Goal: Information Seeking & Learning: Check status

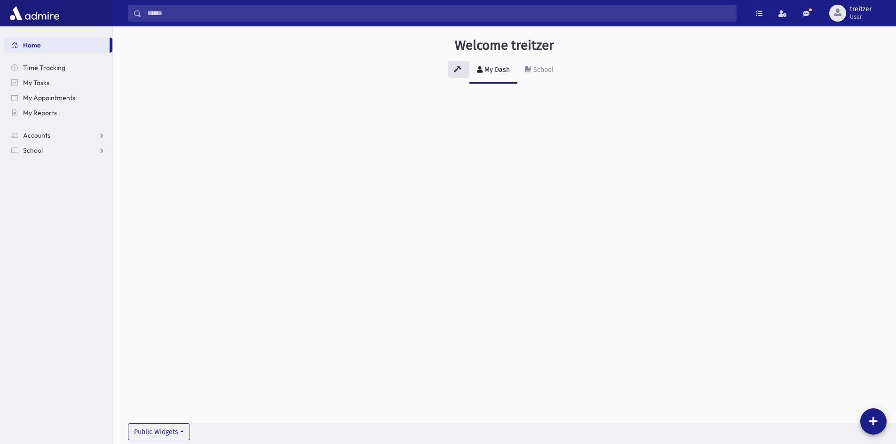
click at [208, 14] on input "Search" at bounding box center [439, 13] width 594 height 17
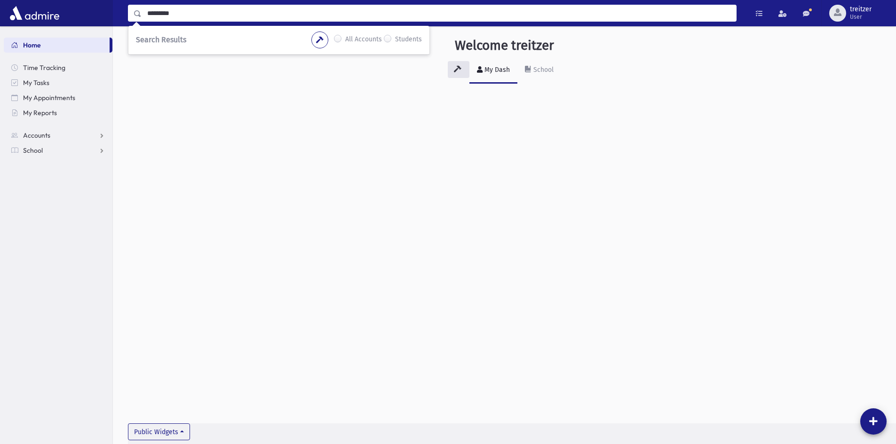
type input "*********"
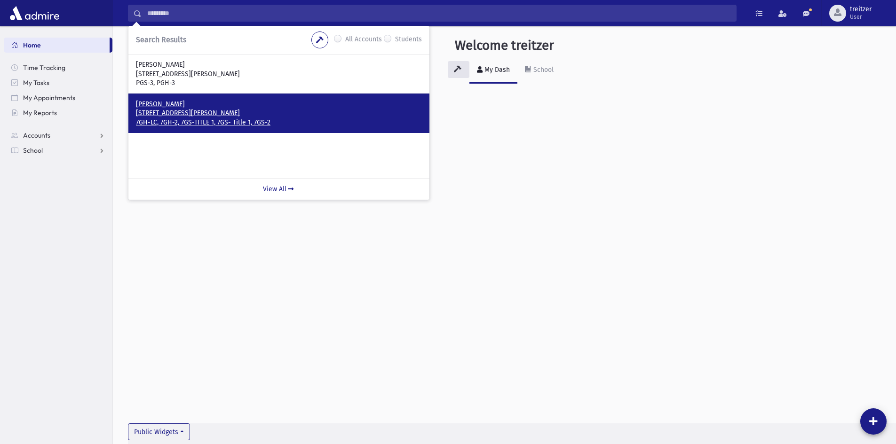
click at [174, 118] on p "7GH-LC, 7GH-2, 7GS-TITLE 1, 7GS- Title 1, 7GS-2" at bounding box center [279, 122] width 286 height 9
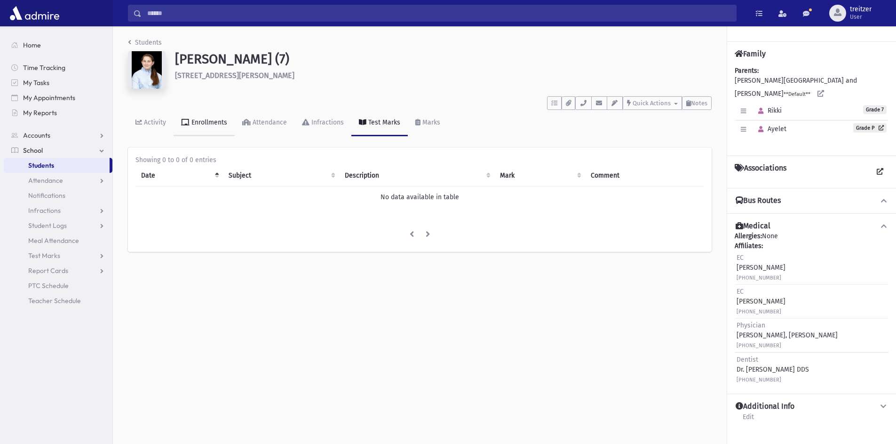
click at [225, 125] on div "Enrollments" at bounding box center [208, 122] width 38 height 8
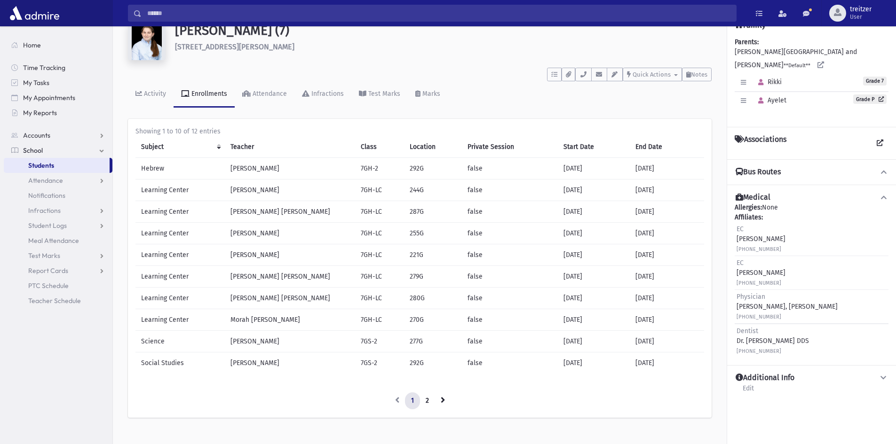
scroll to position [44, 0]
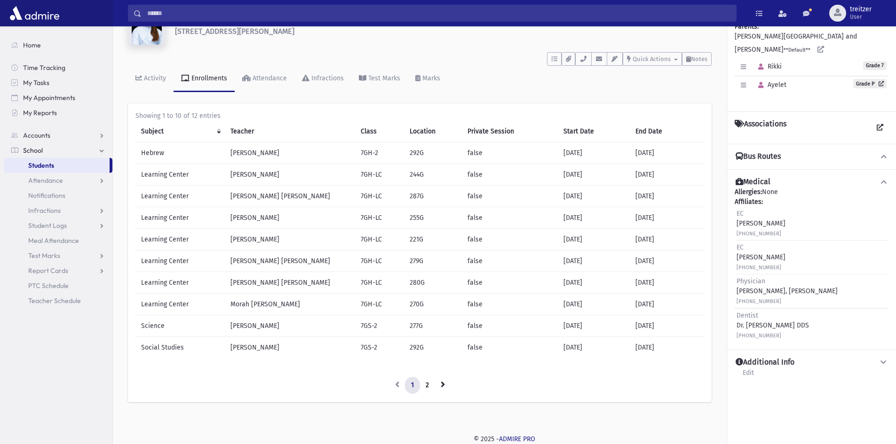
drag, startPoint x: 667, startPoint y: 351, endPoint x: 177, endPoint y: 148, distance: 530.3
click at [177, 148] on tbody "Hebrew Morah Wolpin 7GH-2 292G false 07/01/2025 06/30/2026 Learning Center Mora…" at bounding box center [419, 250] width 568 height 216
click at [366, 129] on th "Class" at bounding box center [379, 132] width 49 height 22
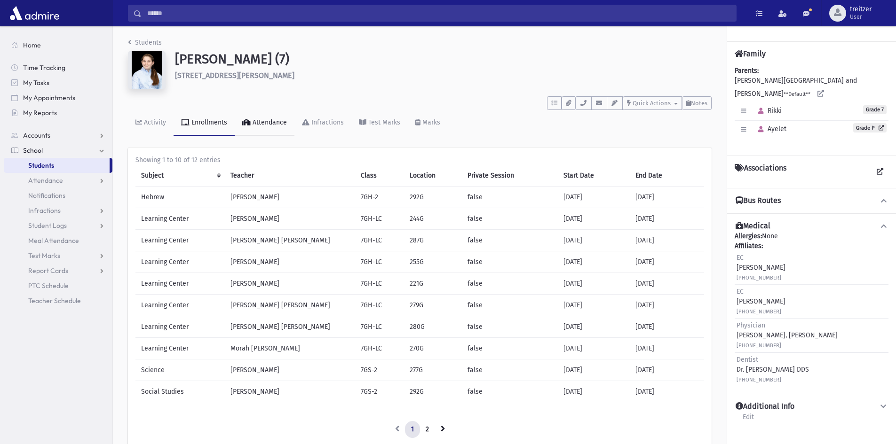
click at [270, 120] on div "Attendance" at bounding box center [269, 122] width 36 height 8
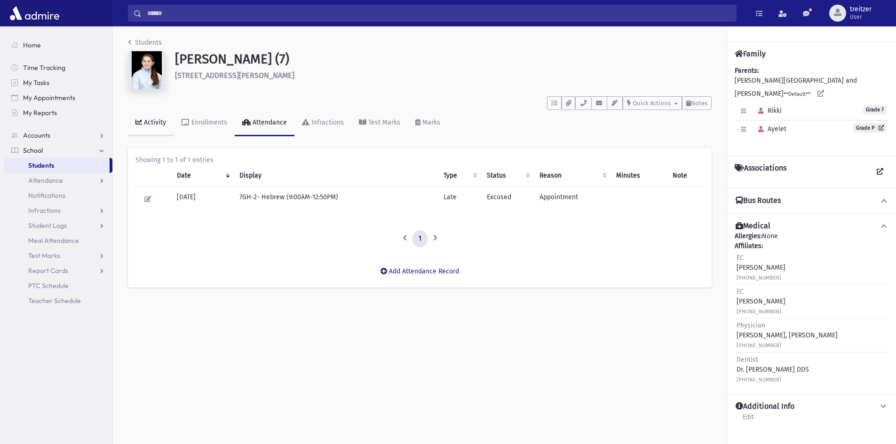
click at [147, 126] on link "Activity" at bounding box center [151, 123] width 46 height 26
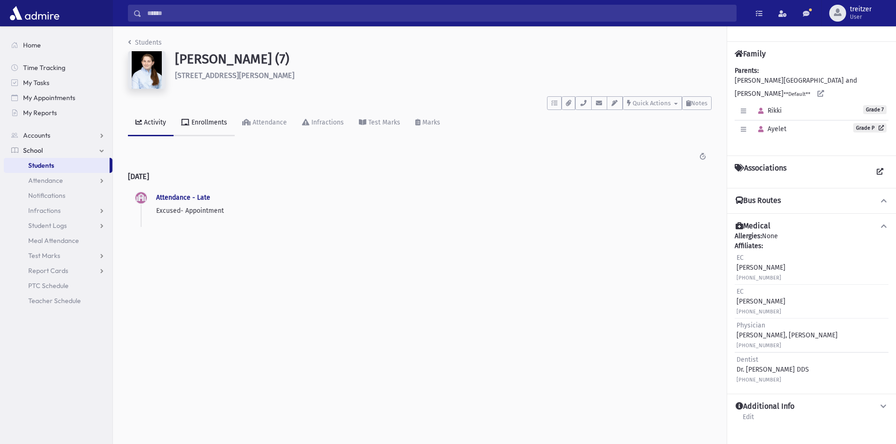
click at [186, 132] on link "Enrollments" at bounding box center [203, 123] width 61 height 26
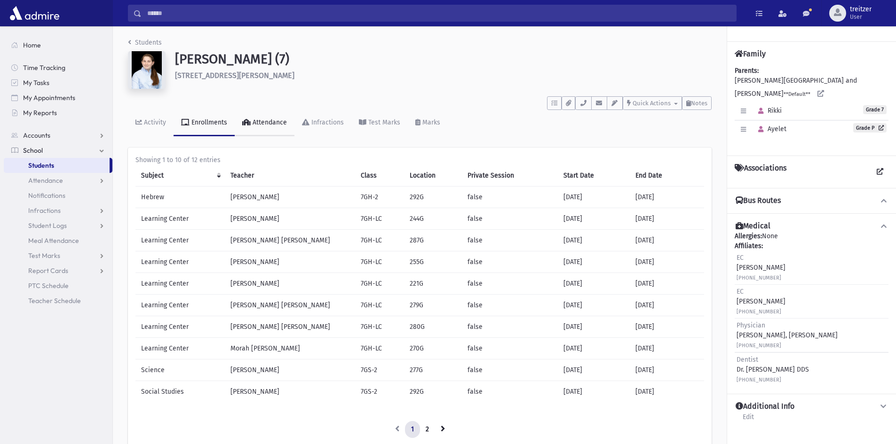
click at [271, 128] on link "Attendance" at bounding box center [265, 123] width 60 height 26
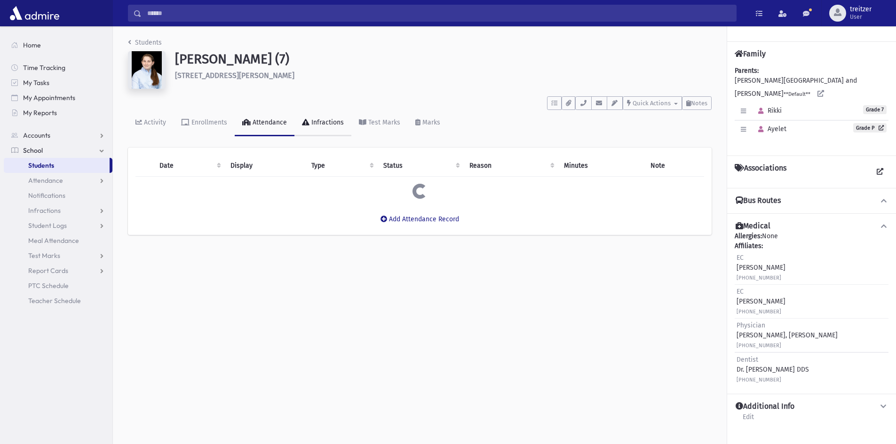
click at [317, 132] on link "Infractions" at bounding box center [322, 123] width 57 height 26
click at [366, 127] on link "Test Marks" at bounding box center [379, 123] width 56 height 26
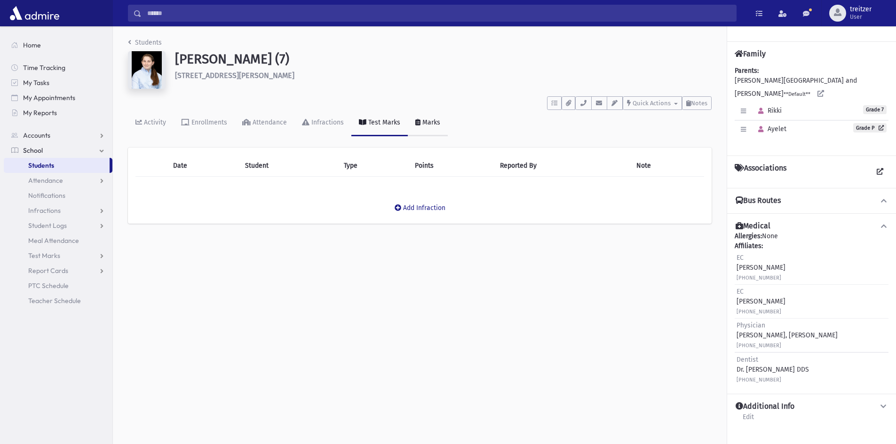
click at [423, 131] on link "Marks" at bounding box center [428, 123] width 40 height 26
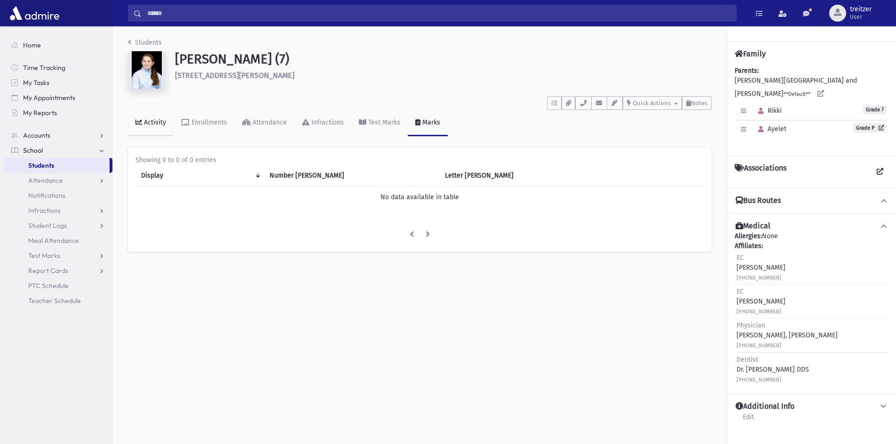
click at [156, 125] on div "Activity" at bounding box center [154, 122] width 24 height 8
